Goal: Task Accomplishment & Management: Manage account settings

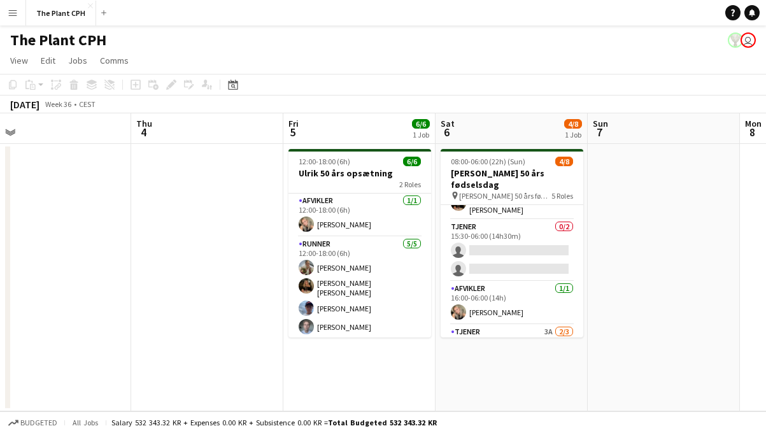
scroll to position [128, 0]
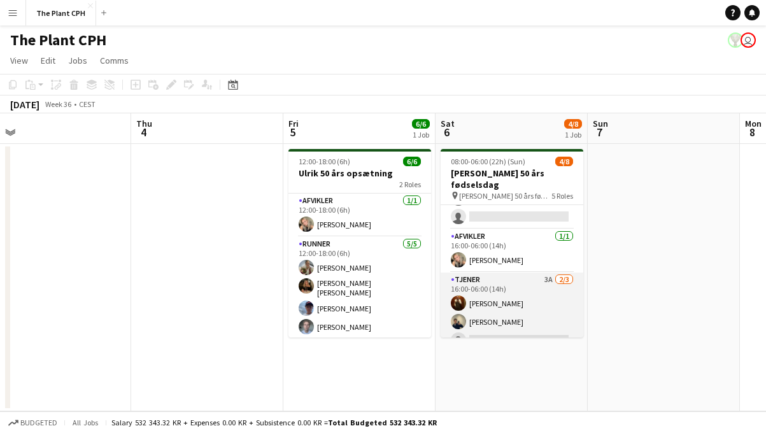
click at [535, 279] on app-card-role "Tjener 3A [DATE] 16:00-06:00 (14h) [PERSON_NAME] [PERSON_NAME] single-neutral-a…" at bounding box center [512, 312] width 143 height 80
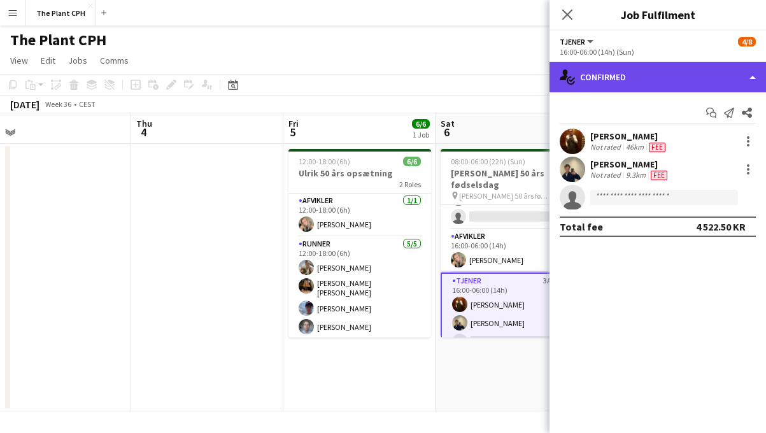
click at [686, 80] on div "single-neutral-actions-check-2 Confirmed" at bounding box center [657, 77] width 216 height 31
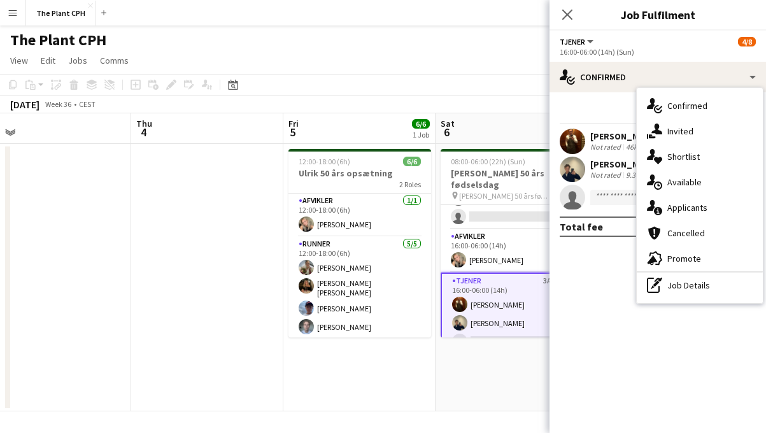
click at [692, 205] on div "single-neutral-actions-information Applicants" at bounding box center [700, 207] width 126 height 25
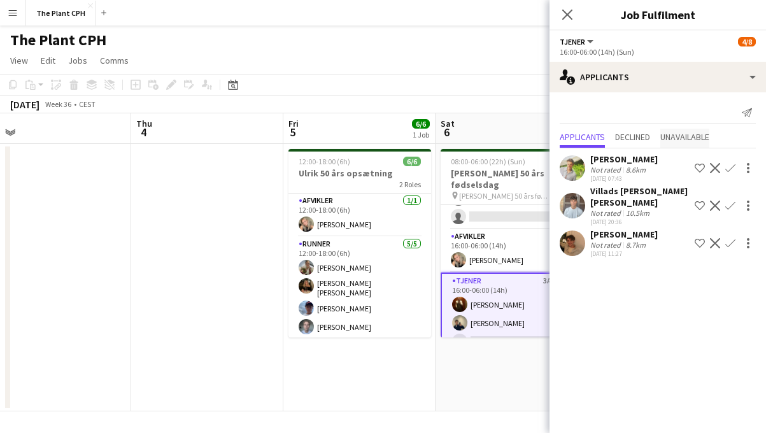
click at [687, 136] on span "Unavailable" at bounding box center [684, 136] width 49 height 9
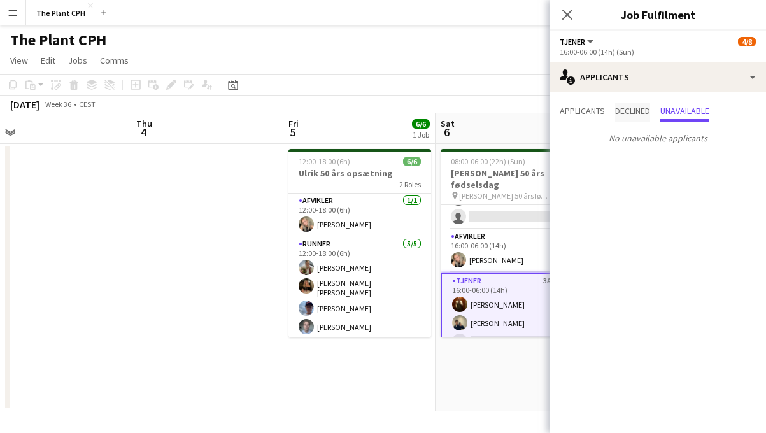
click at [636, 113] on span "Declined" at bounding box center [632, 110] width 35 height 9
click at [595, 111] on span "Applicants" at bounding box center [582, 110] width 45 height 9
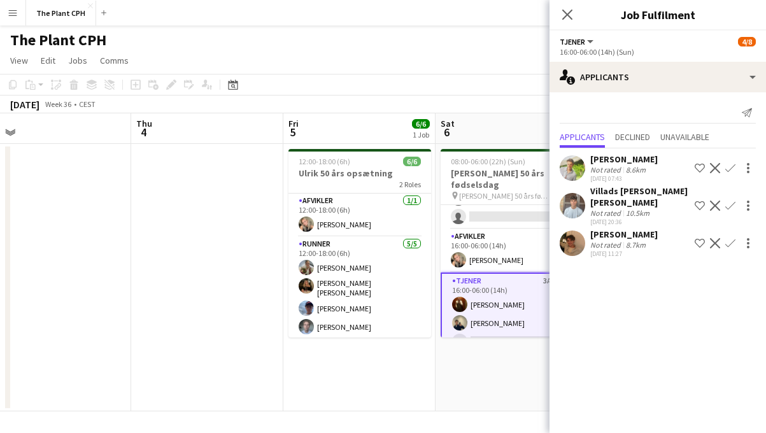
click at [508, 106] on div "[DATE] Week 36 • CEST" at bounding box center [383, 104] width 766 height 18
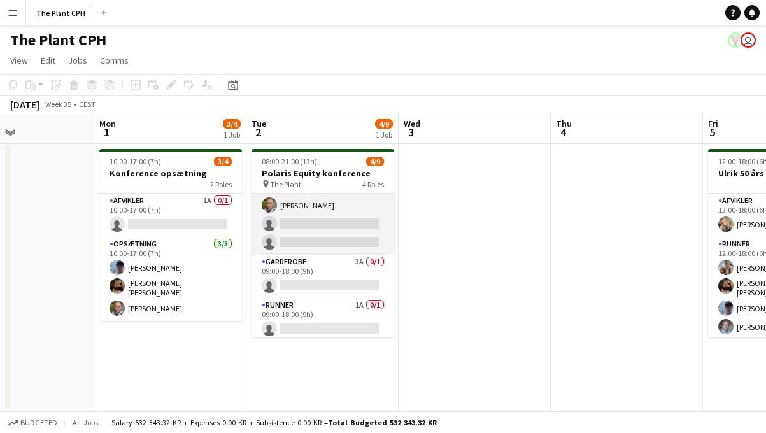
scroll to position [0, 367]
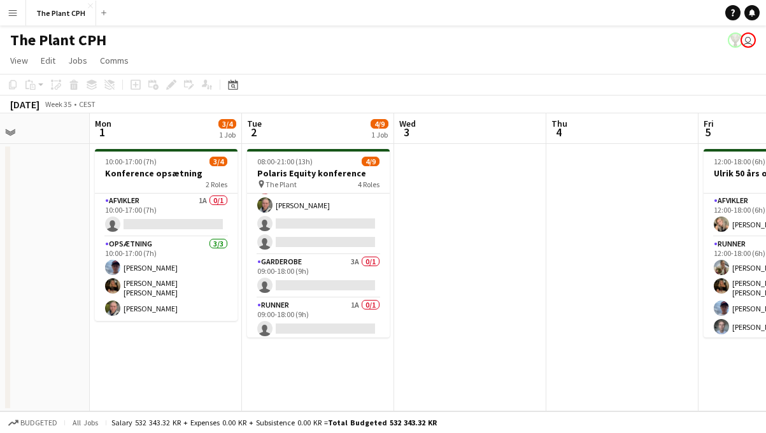
click at [526, 180] on app-date-cell at bounding box center [470, 277] width 152 height 267
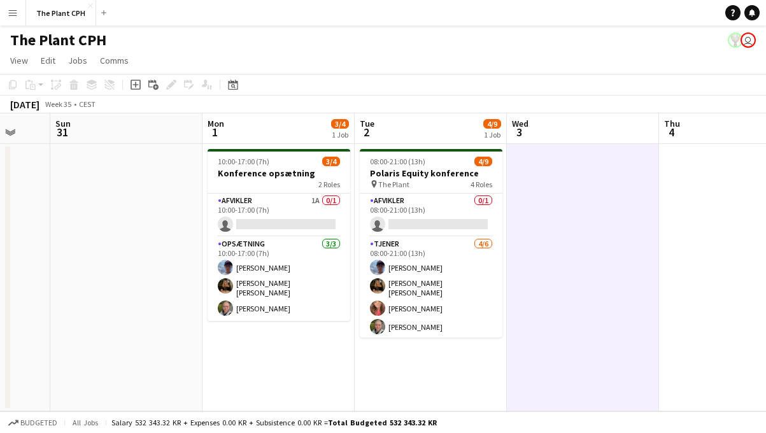
scroll to position [0, 406]
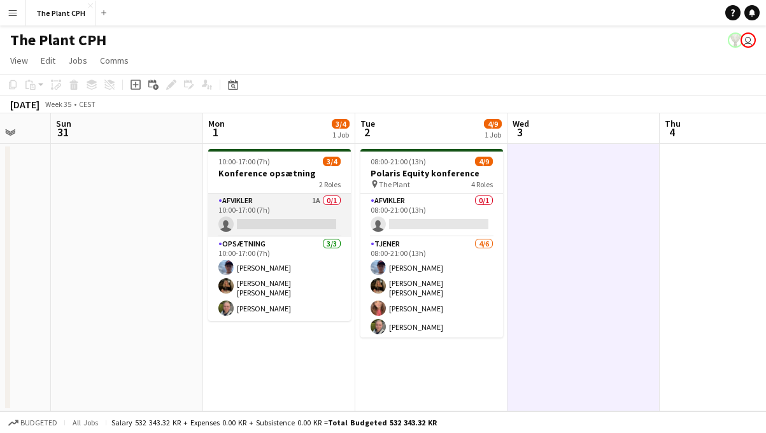
click at [262, 204] on app-card-role "Afvikler 1A 0/1 10:00-17:00 (7h) single-neutral-actions" at bounding box center [279, 215] width 143 height 43
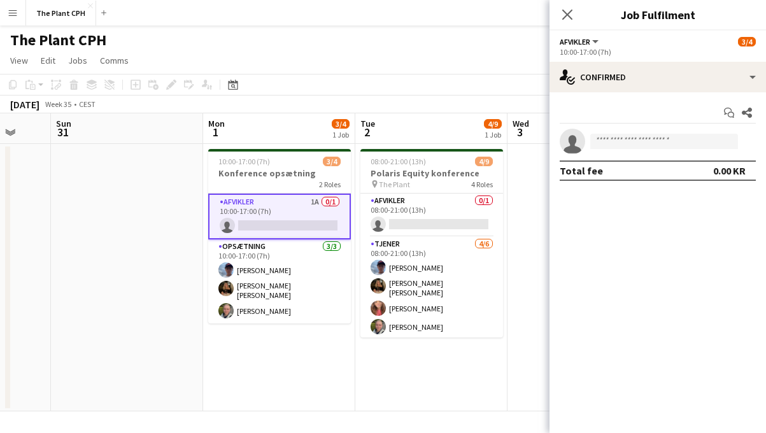
click at [263, 205] on app-card-role "Afvikler 1A 0/1 10:00-17:00 (7h) single-neutral-actions" at bounding box center [279, 217] width 143 height 46
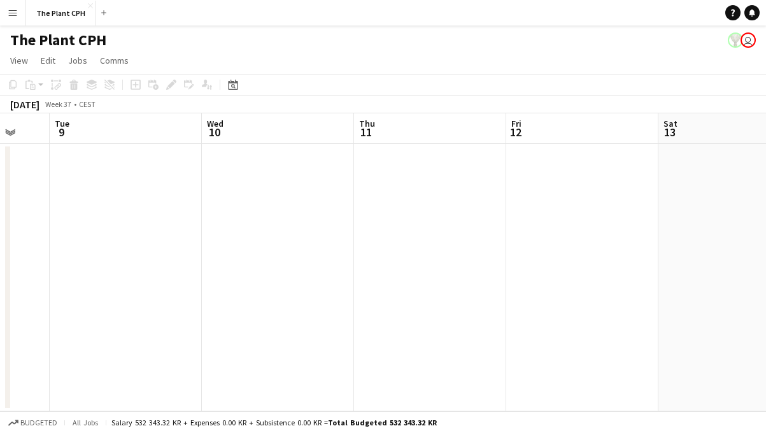
scroll to position [0, 442]
